Goal: Navigation & Orientation: Find specific page/section

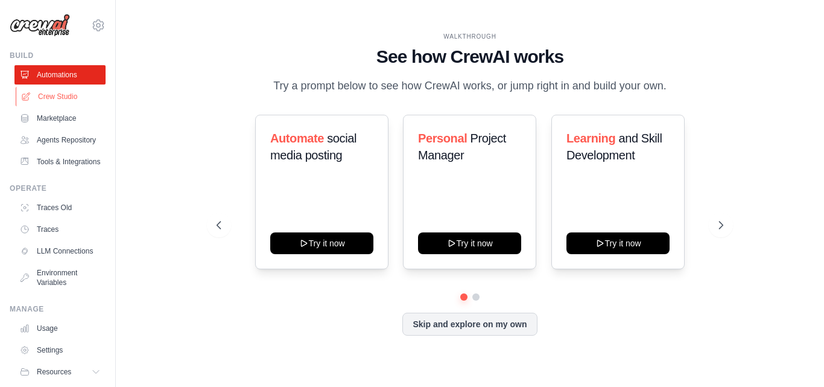
click at [73, 93] on link "Crew Studio" at bounding box center [61, 96] width 91 height 19
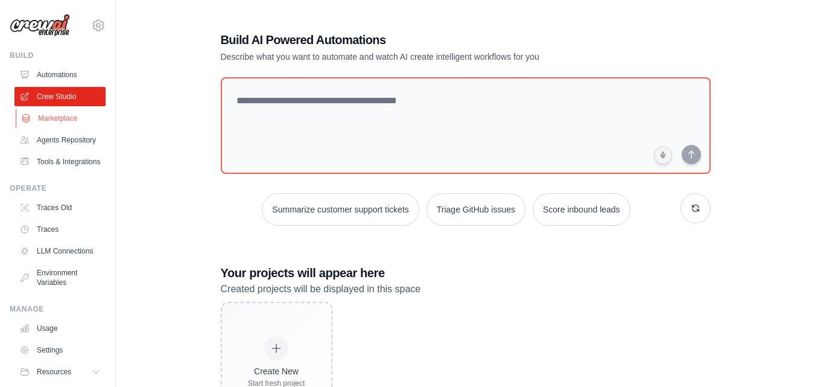
click at [51, 117] on link "Marketplace" at bounding box center [61, 118] width 91 height 19
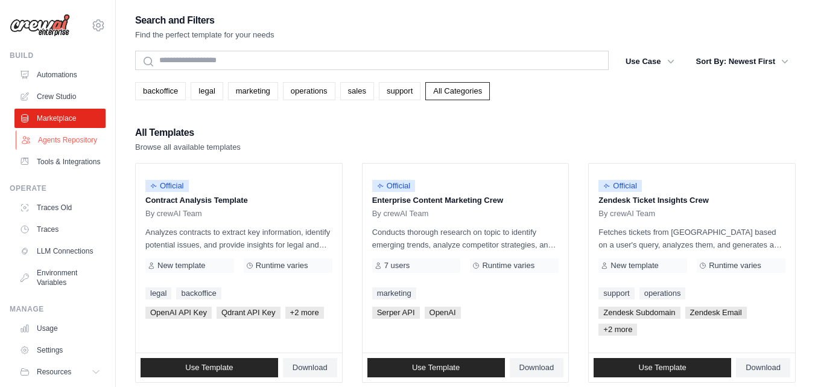
click at [46, 148] on link "Agents Repository" at bounding box center [61, 139] width 91 height 19
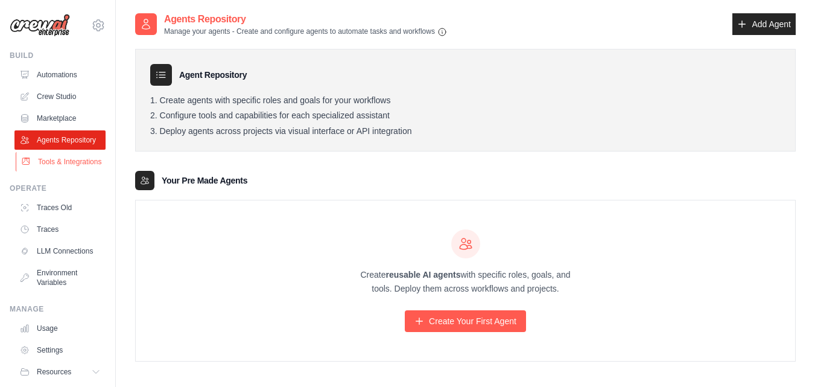
click at [50, 171] on link "Tools & Integrations" at bounding box center [61, 161] width 91 height 19
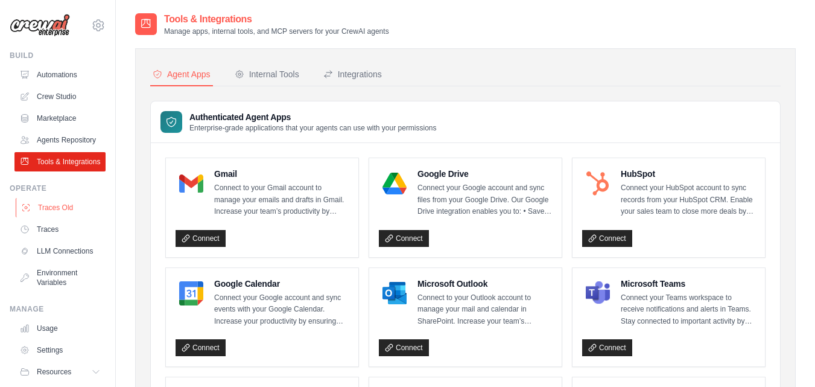
click at [47, 217] on link "Traces Old" at bounding box center [61, 207] width 91 height 19
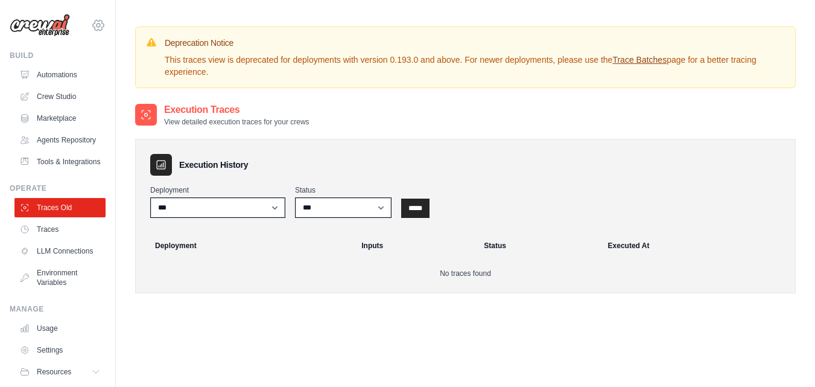
click at [91, 25] on icon at bounding box center [98, 25] width 14 height 14
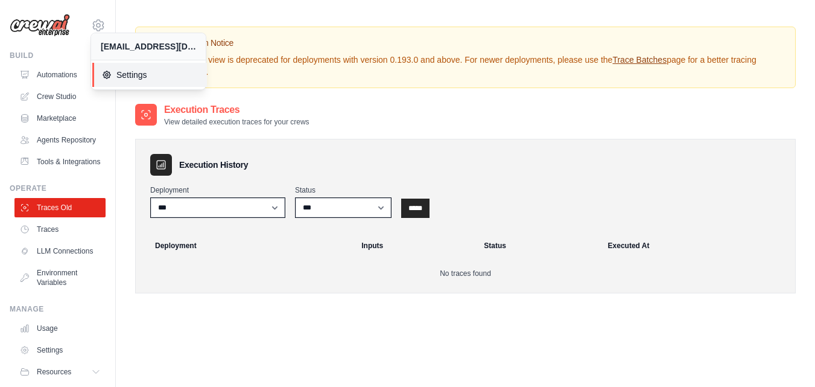
click at [128, 76] on span "Settings" at bounding box center [149, 75] width 95 height 12
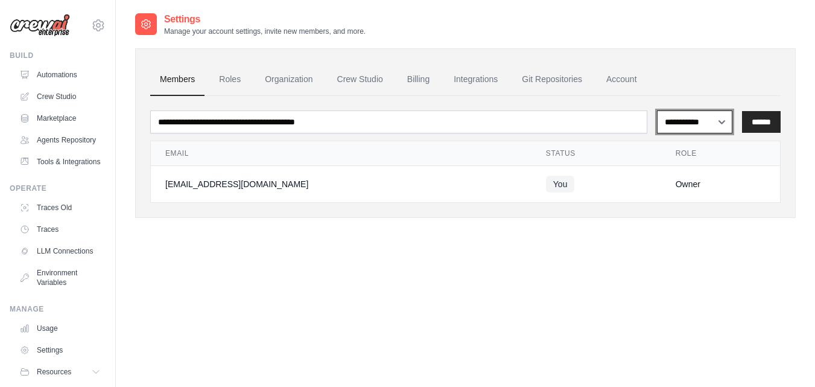
click at [697, 122] on select "**********" at bounding box center [694, 121] width 75 height 23
click at [709, 72] on ul "Members Roles Organization Crew Studio Billing Integrations Git Repositories Ac…" at bounding box center [465, 79] width 630 height 33
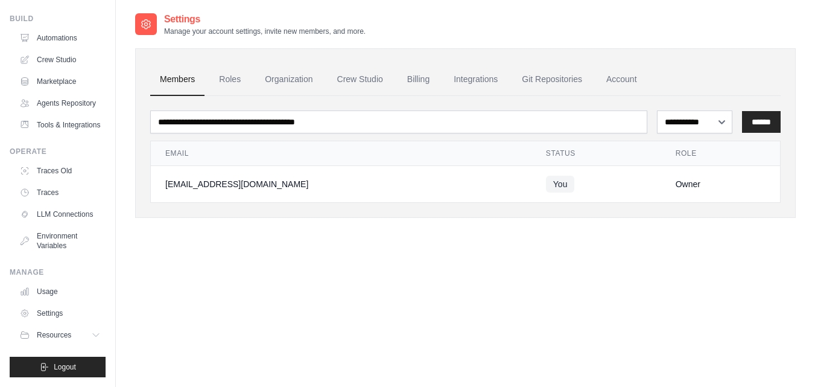
scroll to position [66, 0]
click at [63, 333] on span "Resources" at bounding box center [55, 335] width 34 height 10
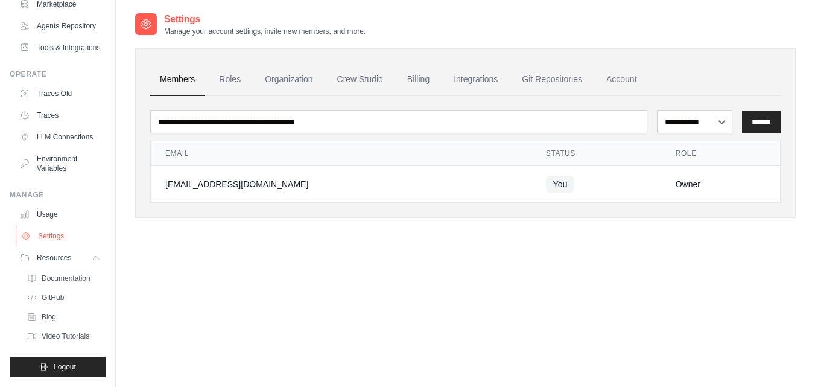
scroll to position [153, 0]
click at [76, 273] on span "Documentation" at bounding box center [67, 278] width 49 height 10
